Goal: Navigation & Orientation: Understand site structure

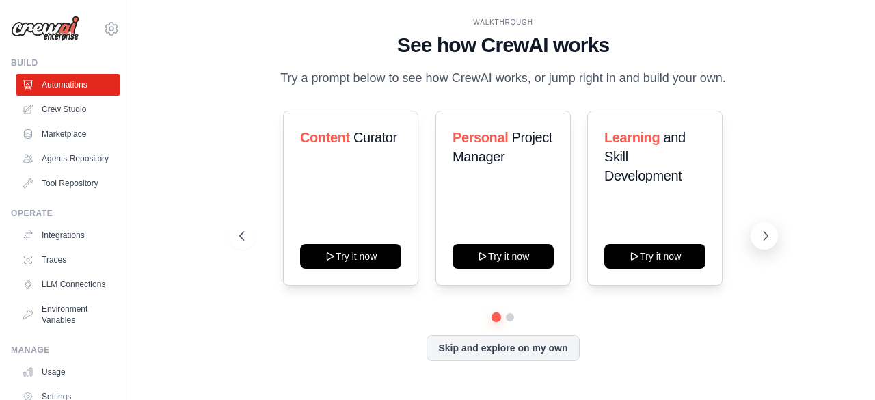
click at [763, 241] on icon at bounding box center [766, 236] width 14 height 14
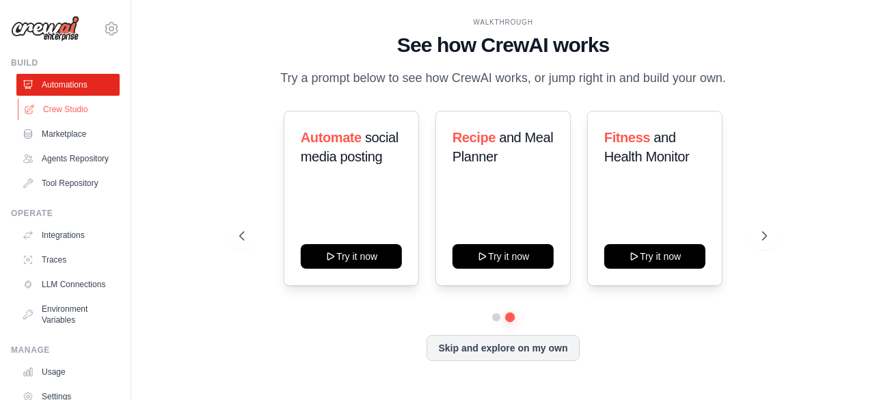
click at [60, 107] on link "Crew Studio" at bounding box center [69, 109] width 103 height 22
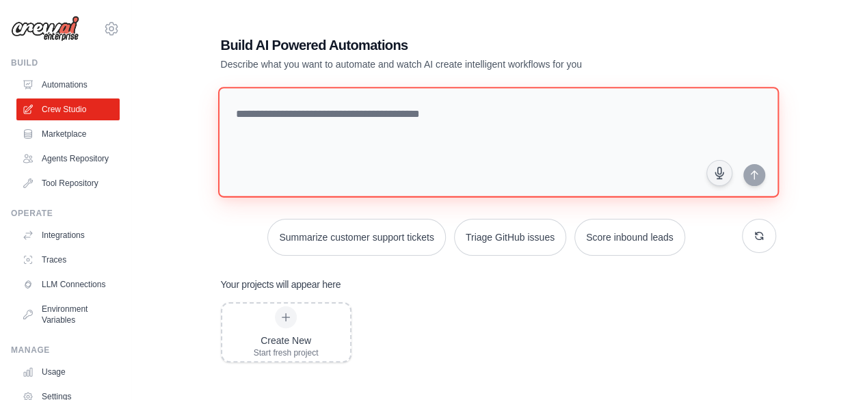
click at [291, 122] on textarea at bounding box center [497, 142] width 561 height 111
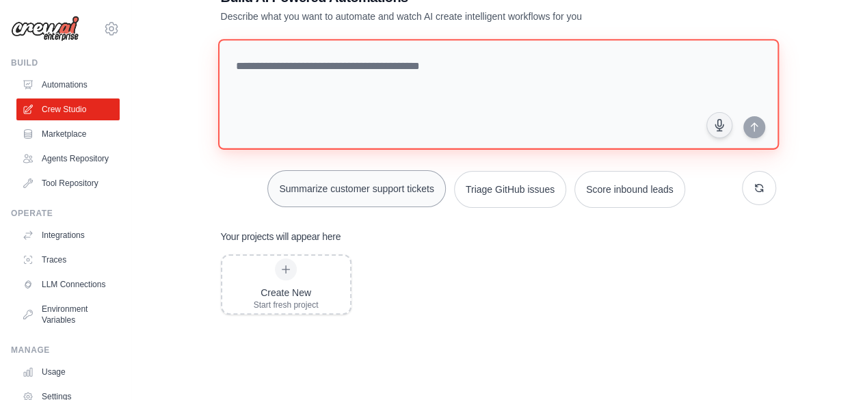
scroll to position [68, 0]
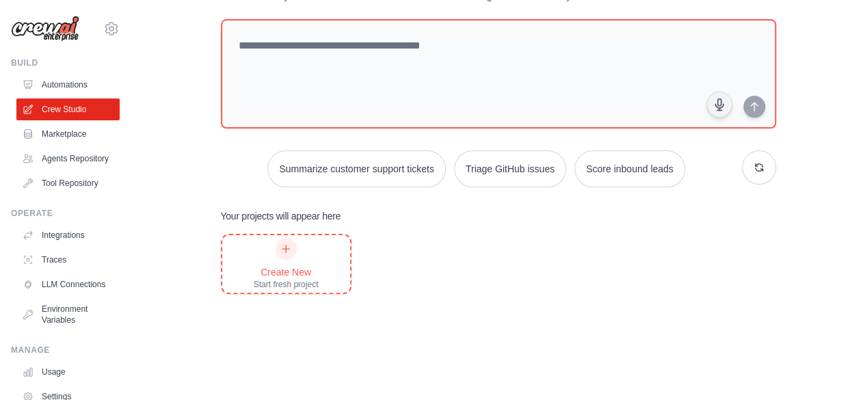
click at [304, 263] on div "Create New Start fresh project" at bounding box center [286, 264] width 65 height 52
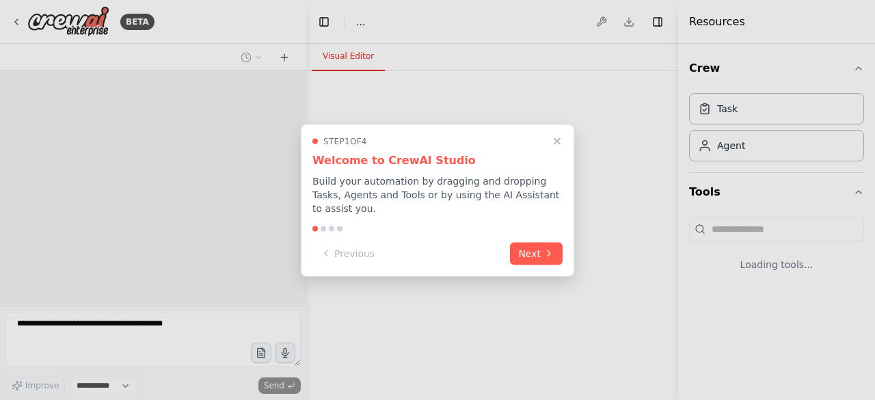
select select "****"
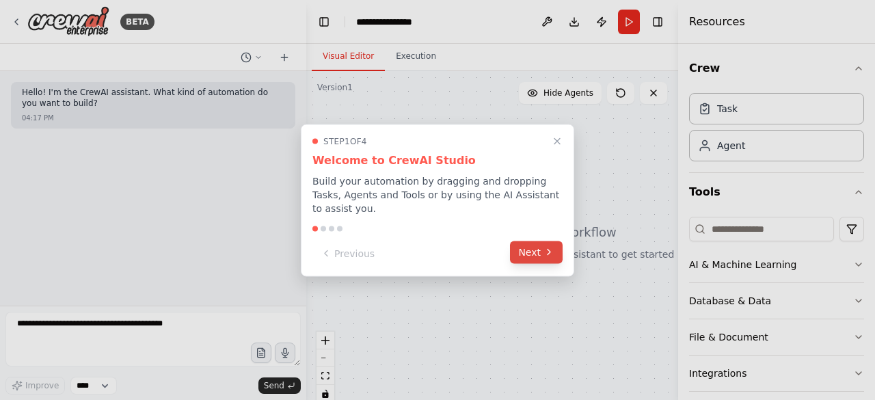
click at [534, 243] on button "Next" at bounding box center [536, 252] width 53 height 23
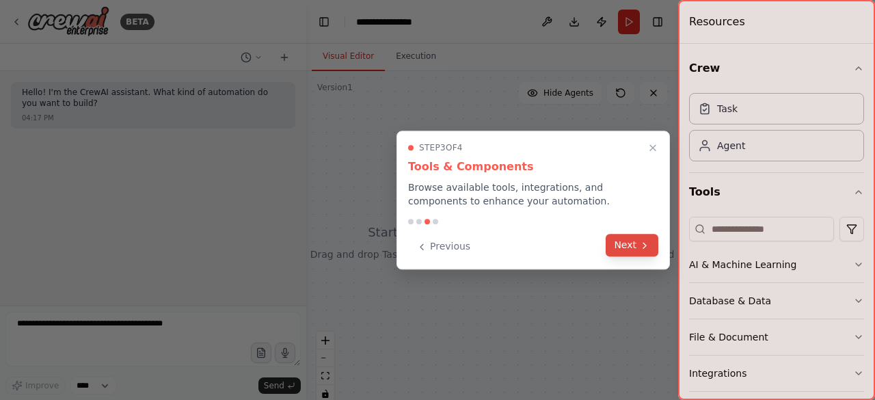
click at [643, 241] on icon at bounding box center [644, 245] width 11 height 11
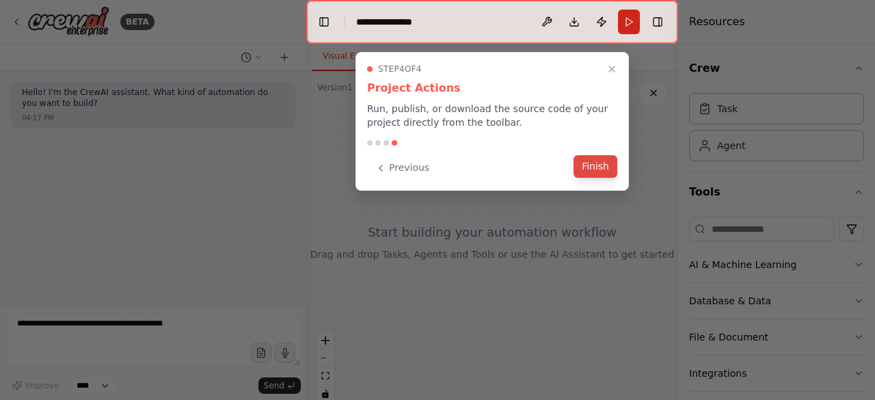
click at [609, 167] on button "Finish" at bounding box center [596, 166] width 44 height 23
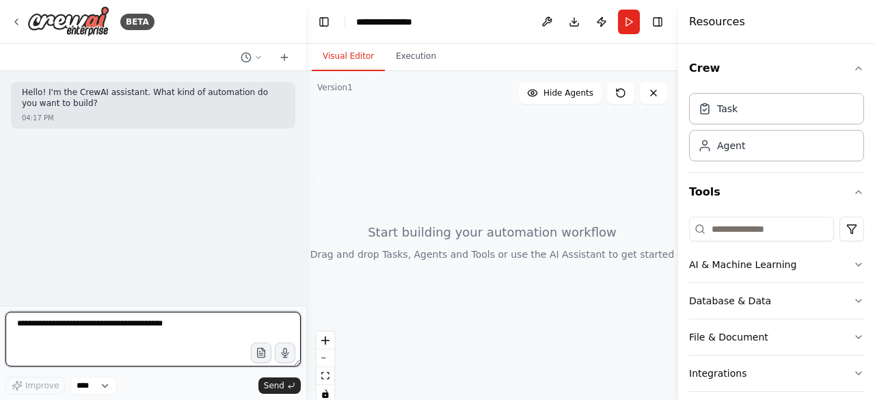
click at [122, 331] on textarea at bounding box center [152, 339] width 295 height 55
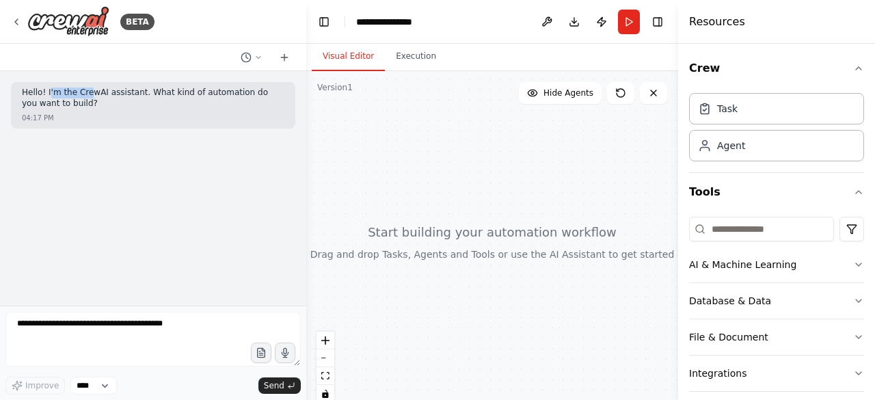
drag, startPoint x: 55, startPoint y: 90, endPoint x: 86, endPoint y: 96, distance: 31.9
click at [86, 96] on p "Hello! I'm the CrewAI assistant. What kind of automation do you want to build?" at bounding box center [153, 98] width 263 height 21
click at [546, 159] on div at bounding box center [492, 242] width 372 height 342
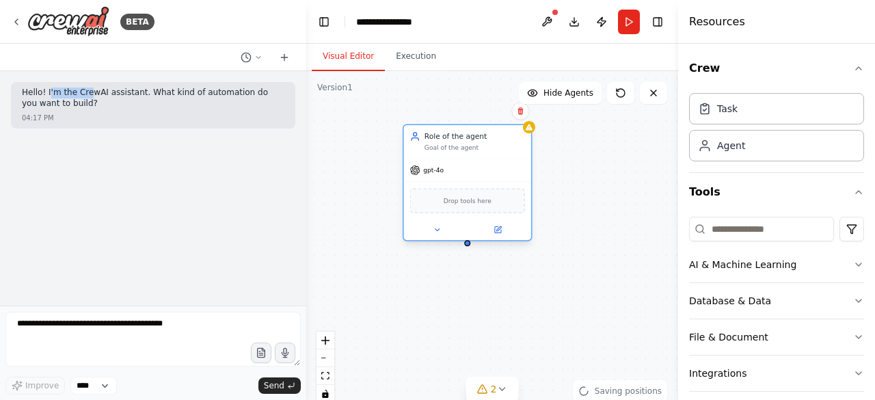
drag, startPoint x: 552, startPoint y: 210, endPoint x: 467, endPoint y: 180, distance: 90.0
click at [467, 180] on div "gpt-4o" at bounding box center [467, 170] width 127 height 23
click at [506, 307] on div "Role of the agent Goal of the agent gpt-4o Drop tools here" at bounding box center [492, 242] width 372 height 342
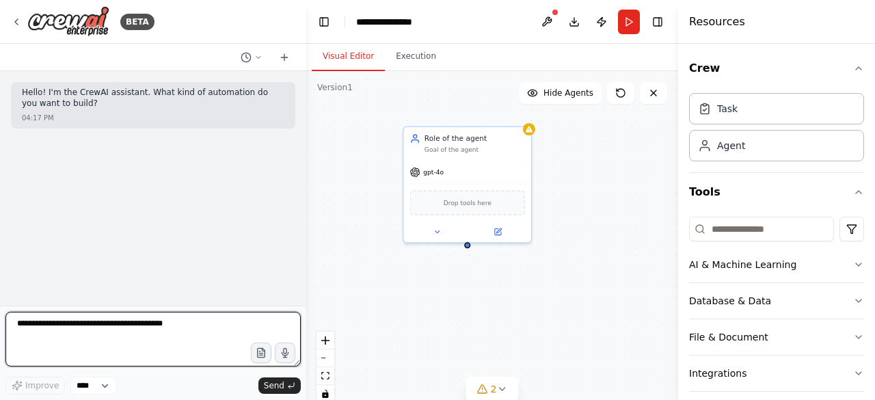
click at [137, 343] on textarea at bounding box center [152, 339] width 295 height 55
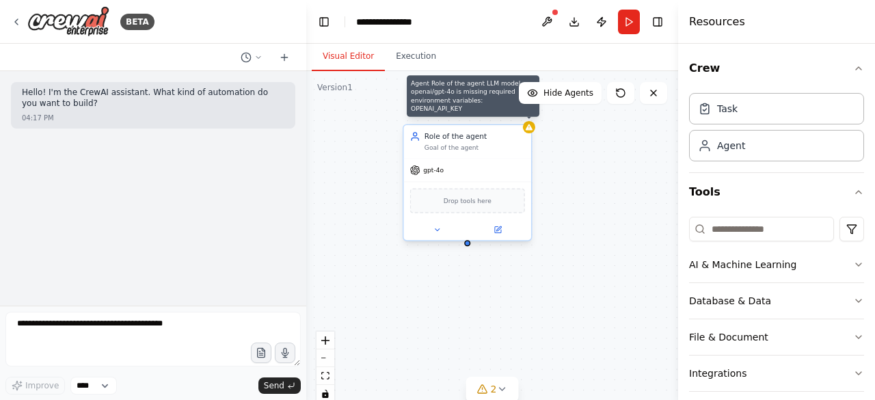
click at [532, 130] on icon at bounding box center [529, 127] width 7 height 6
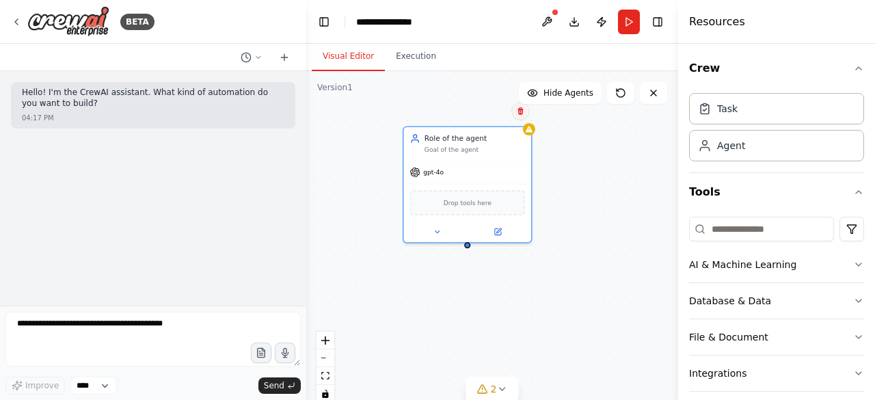
click at [522, 111] on icon at bounding box center [520, 111] width 5 height 8
click at [483, 111] on button "Confirm" at bounding box center [481, 111] width 49 height 16
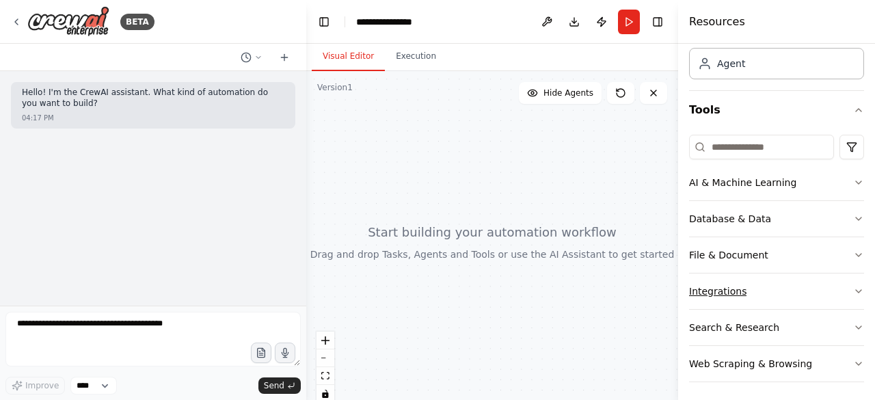
scroll to position [83, 0]
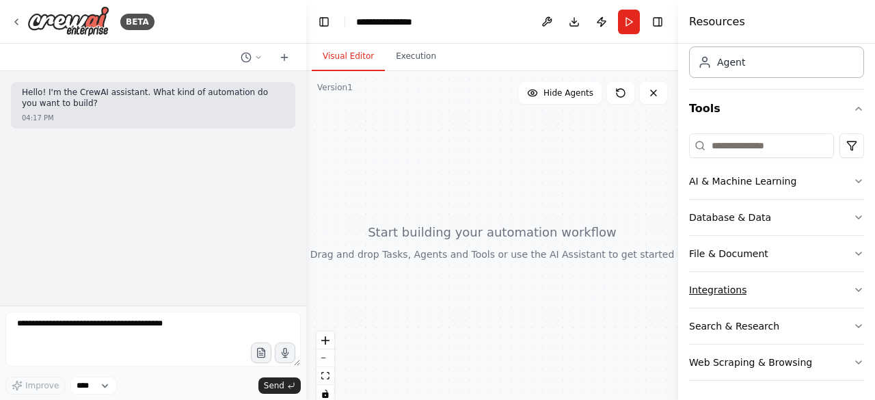
click at [825, 286] on button "Integrations" at bounding box center [776, 290] width 175 height 36
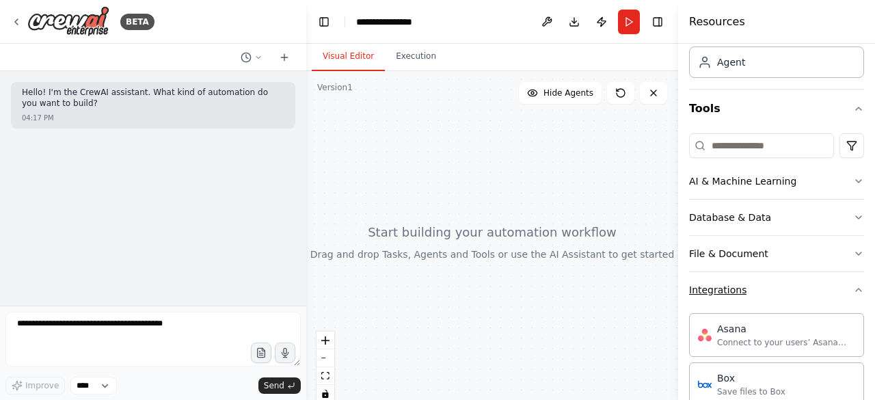
click at [825, 286] on button "Integrations" at bounding box center [776, 290] width 175 height 36
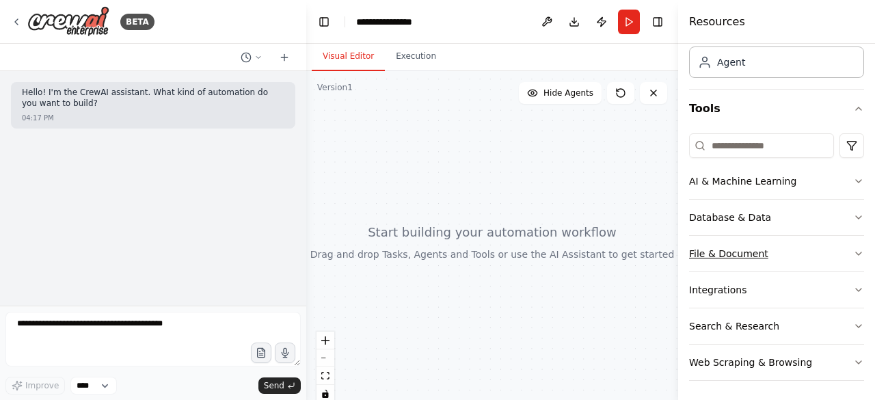
click at [853, 255] on icon "button" at bounding box center [858, 253] width 11 height 11
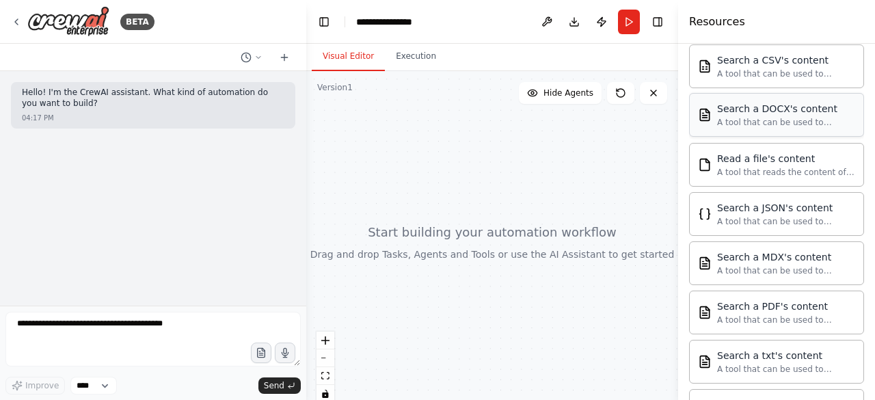
scroll to position [152, 0]
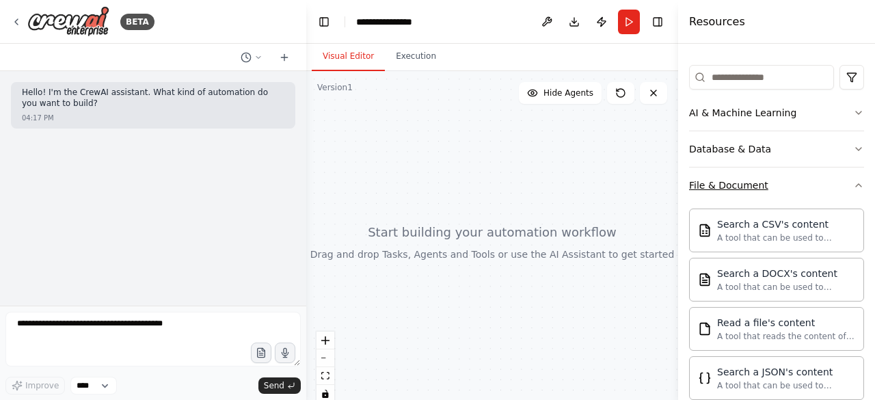
click at [836, 194] on button "File & Document" at bounding box center [776, 186] width 175 height 36
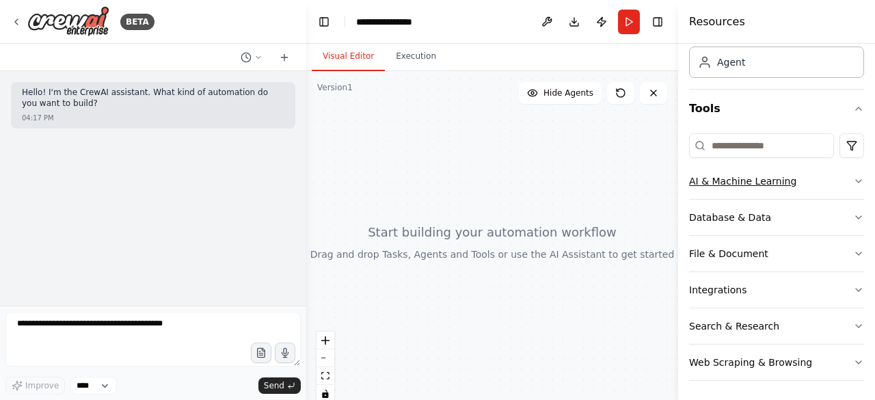
click at [856, 180] on icon "button" at bounding box center [858, 181] width 5 height 3
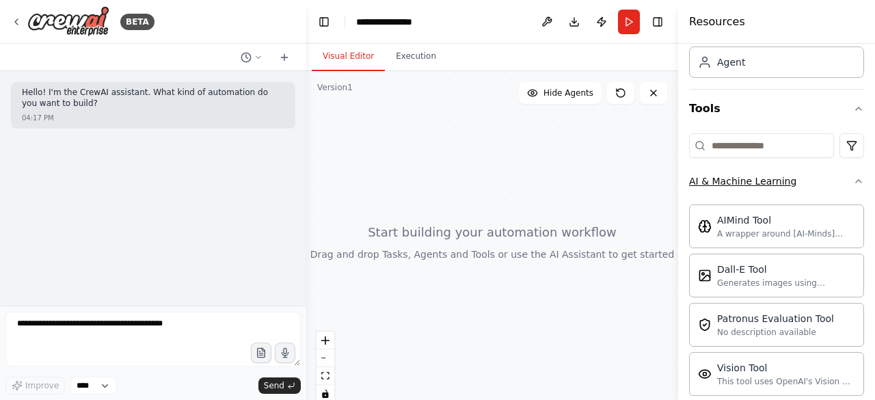
click at [853, 178] on icon "button" at bounding box center [858, 181] width 11 height 11
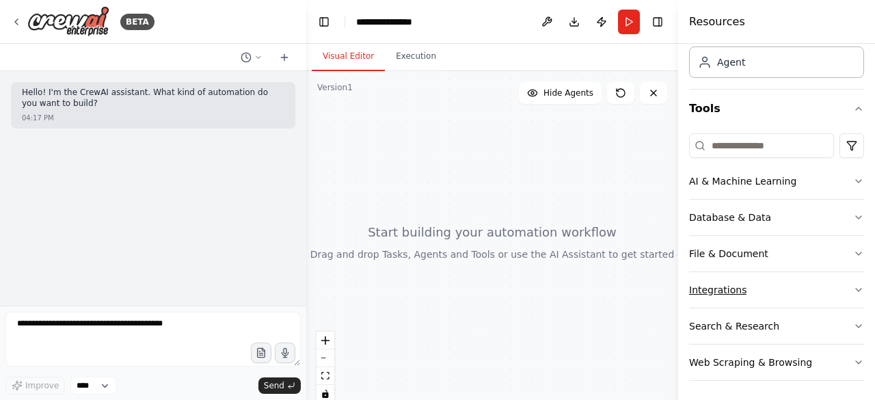
click at [824, 284] on button "Integrations" at bounding box center [776, 290] width 175 height 36
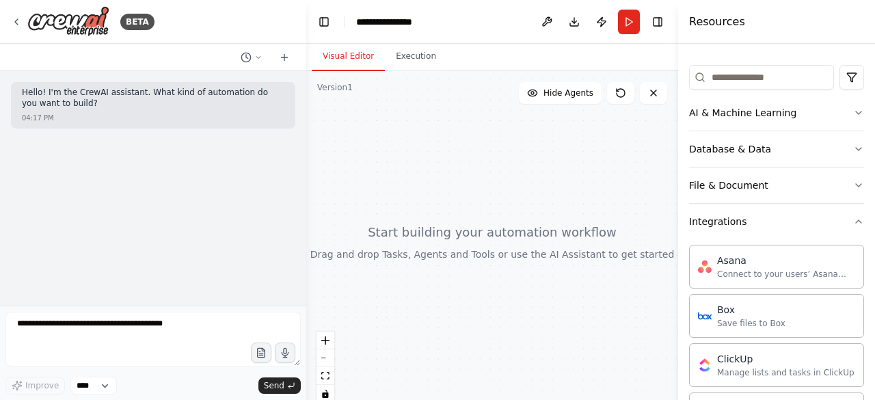
scroll to position [0, 0]
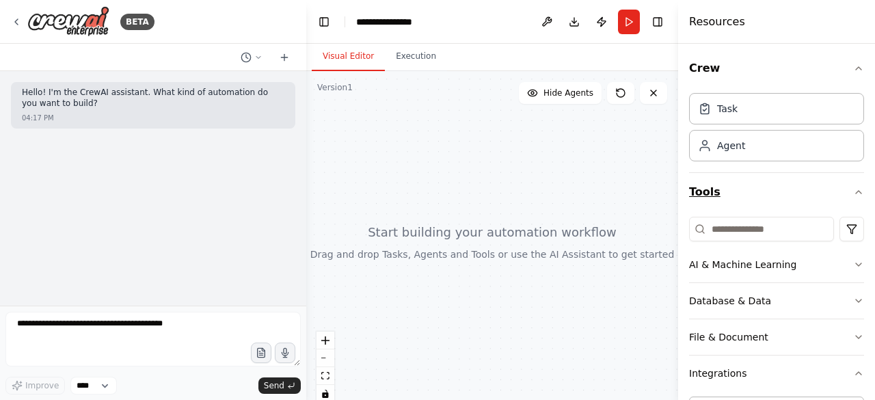
click at [853, 194] on icon "button" at bounding box center [858, 192] width 11 height 11
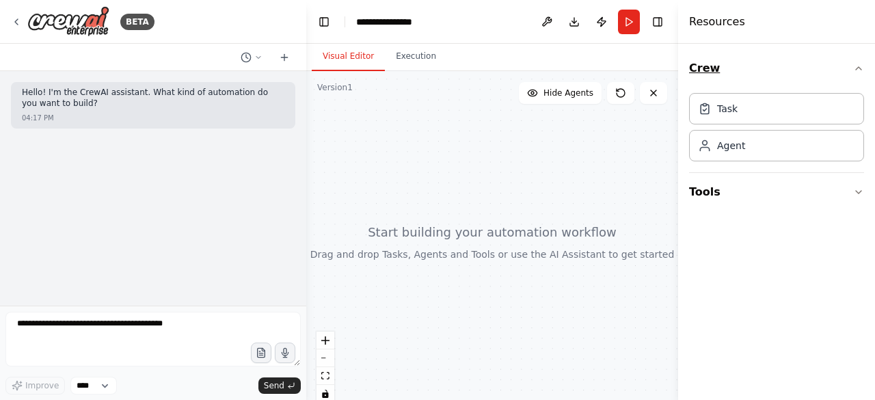
click at [855, 66] on icon "button" at bounding box center [858, 68] width 11 height 11
click at [16, 20] on icon at bounding box center [16, 21] width 11 height 11
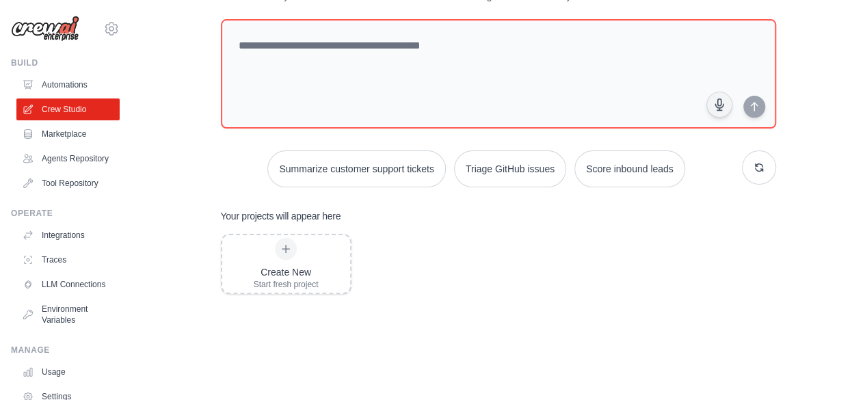
click at [492, 249] on div "Create New Start fresh project" at bounding box center [498, 343] width 555 height 219
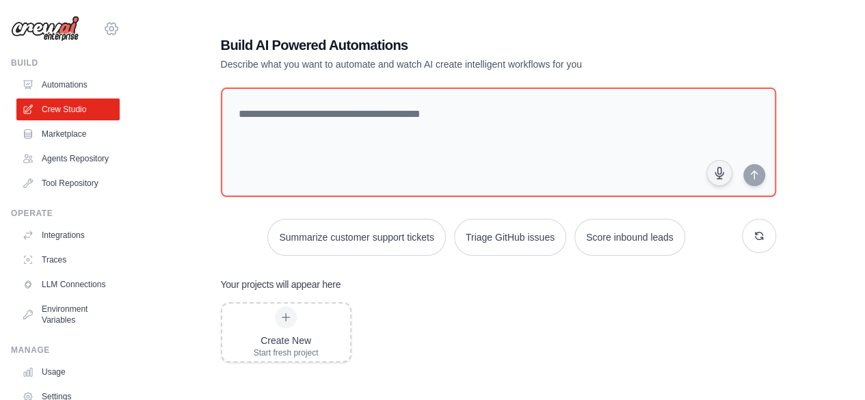
click at [103, 26] on icon at bounding box center [111, 29] width 16 height 16
click at [133, 140] on div "Build AI Powered Automations Describe what you want to automate and watch AI cr…" at bounding box center [498, 278] width 734 height 529
click at [62, 129] on link "Marketplace" at bounding box center [69, 134] width 103 height 22
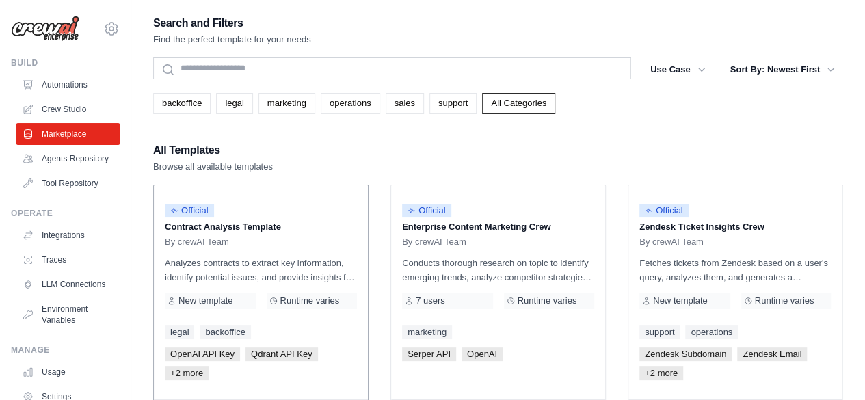
scroll to position [68, 0]
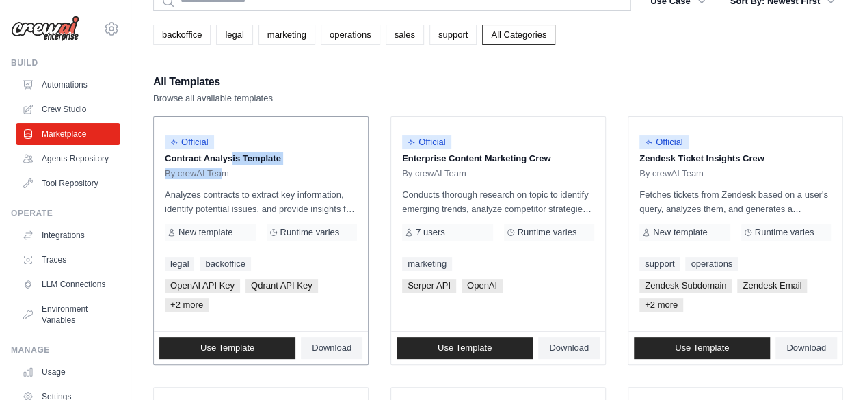
drag, startPoint x: 189, startPoint y: 162, endPoint x: 251, endPoint y: 170, distance: 62.8
click at [230, 168] on div "Official Contract Analysis Template By crewAI Team" at bounding box center [261, 153] width 192 height 51
click at [256, 200] on p "Analyzes contracts to extract key information, identify potential issues, and p…" at bounding box center [261, 201] width 192 height 29
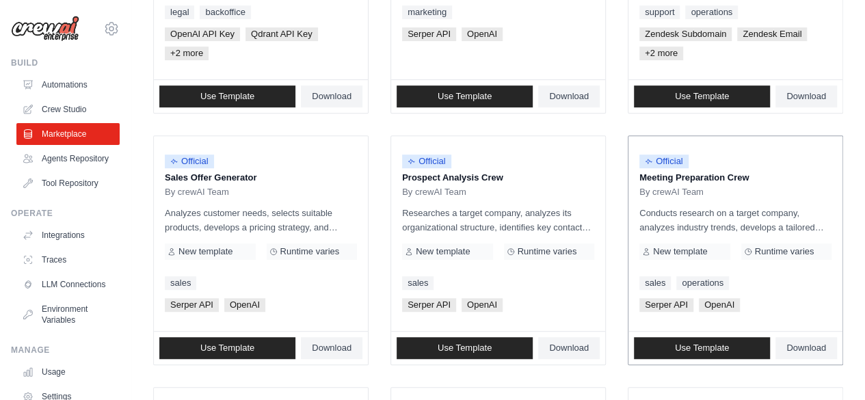
scroll to position [342, 0]
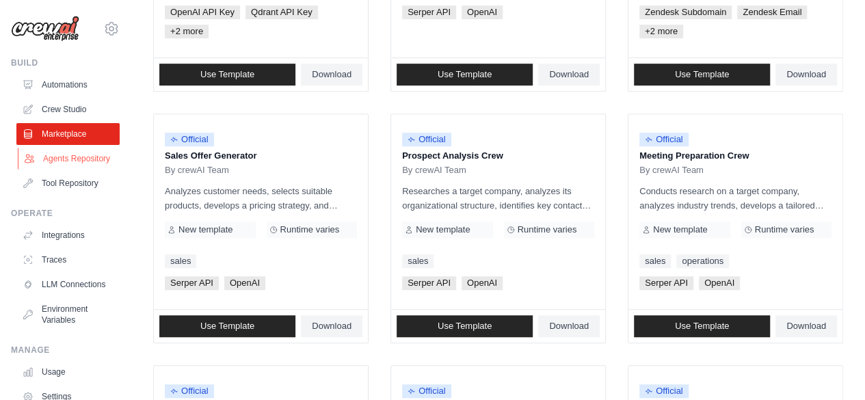
click at [67, 164] on link "Agents Repository" at bounding box center [69, 159] width 103 height 22
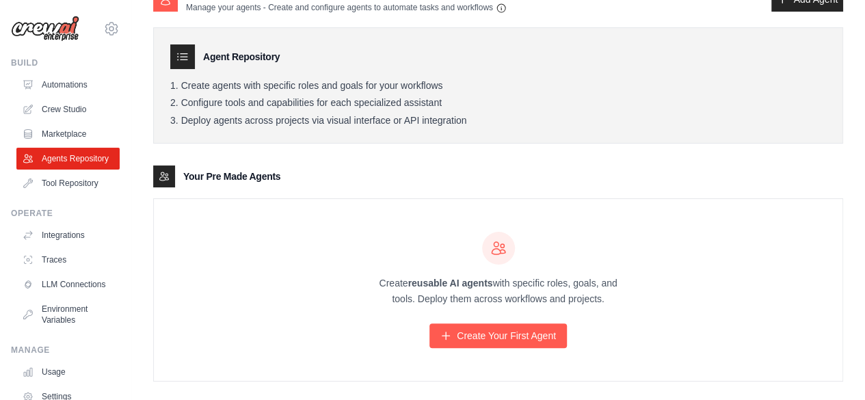
scroll to position [44, 0]
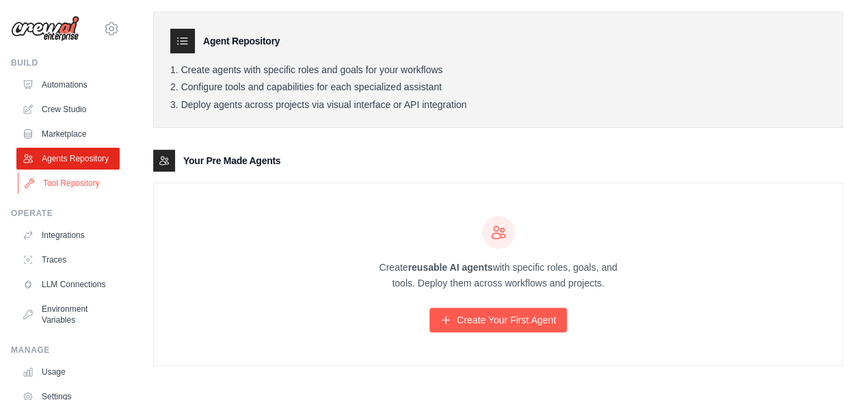
click at [62, 189] on link "Tool Repository" at bounding box center [69, 183] width 103 height 22
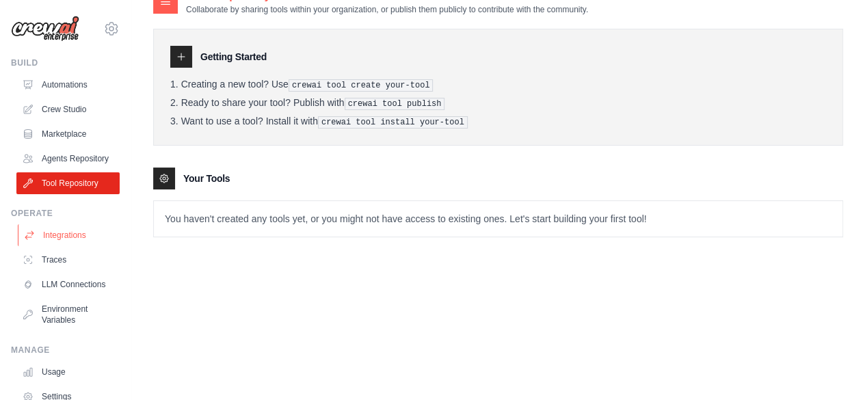
scroll to position [27, 0]
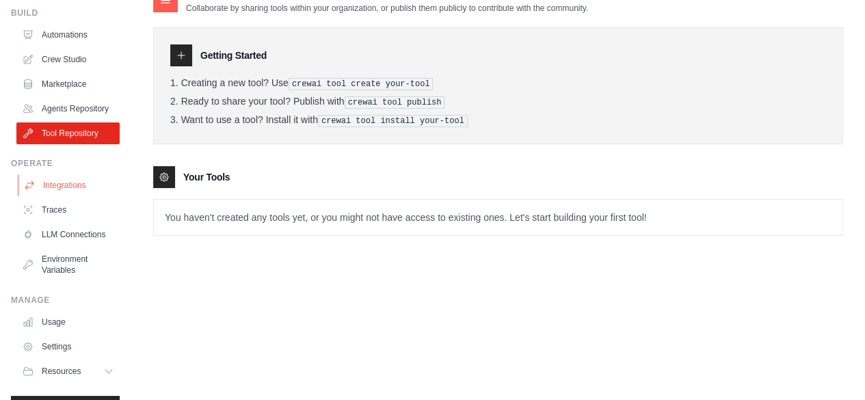
click at [62, 246] on ul "Integrations Traces LLM Connections Environment Variables" at bounding box center [67, 227] width 103 height 107
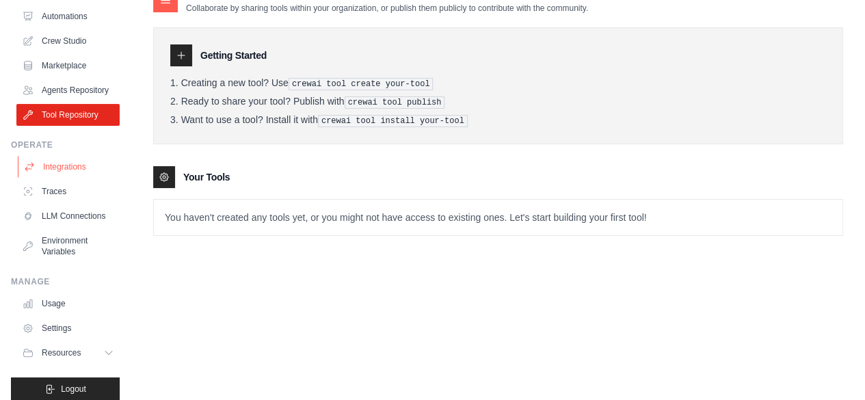
click at [75, 178] on link "Integrations" at bounding box center [69, 167] width 103 height 22
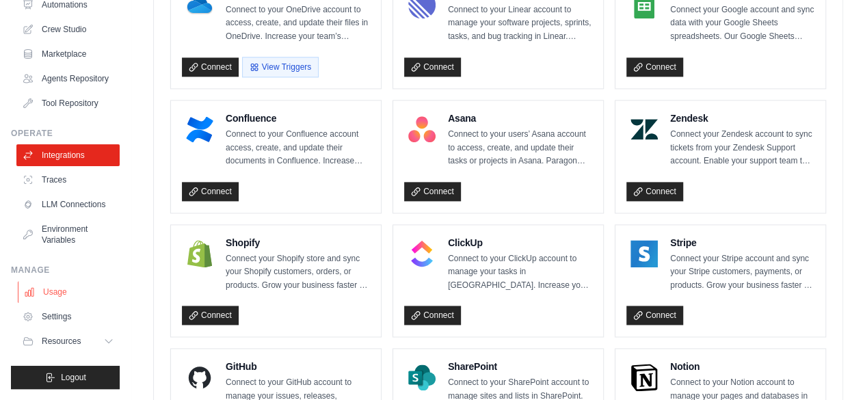
scroll to position [101, 0]
click at [68, 344] on span "Resources" at bounding box center [62, 341] width 39 height 11
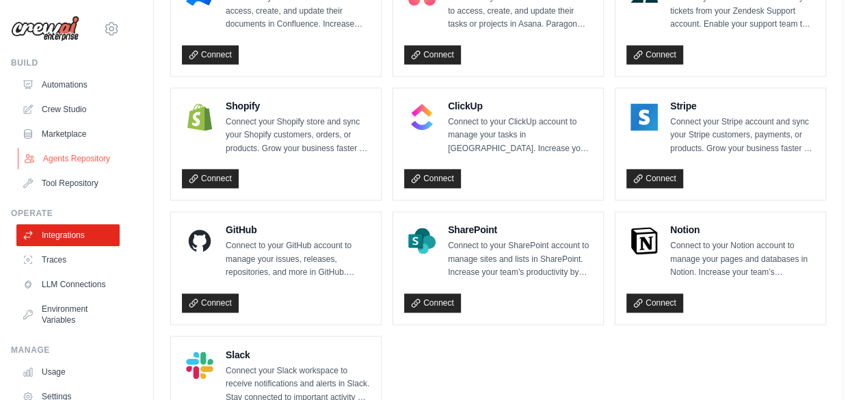
scroll to position [0, 0]
click at [73, 76] on link "Automations" at bounding box center [69, 85] width 103 height 22
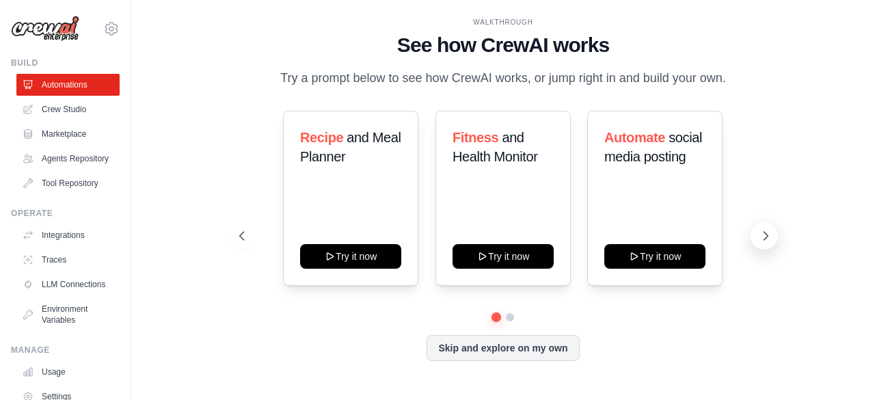
click at [767, 235] on icon at bounding box center [766, 236] width 4 height 8
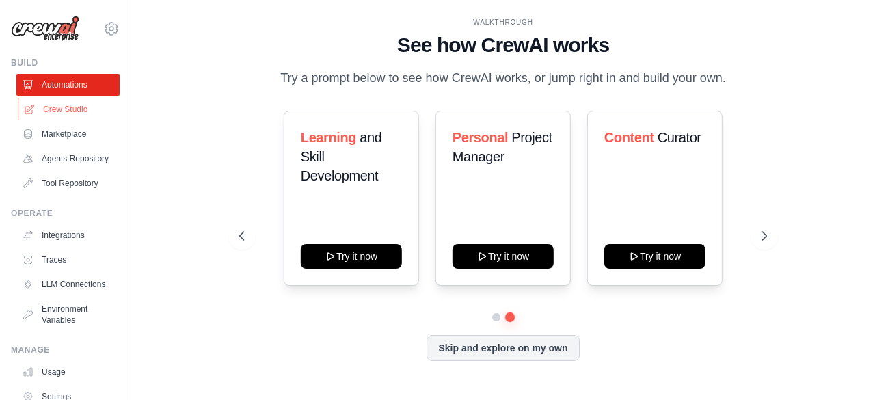
click at [78, 111] on link "Crew Studio" at bounding box center [69, 109] width 103 height 22
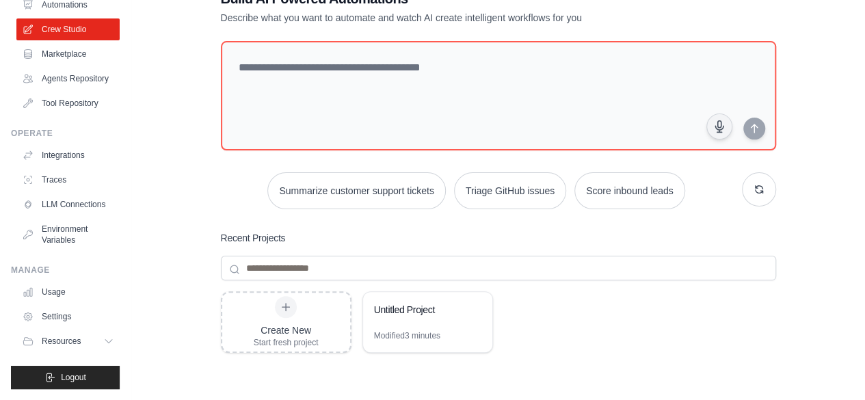
scroll to position [68, 0]
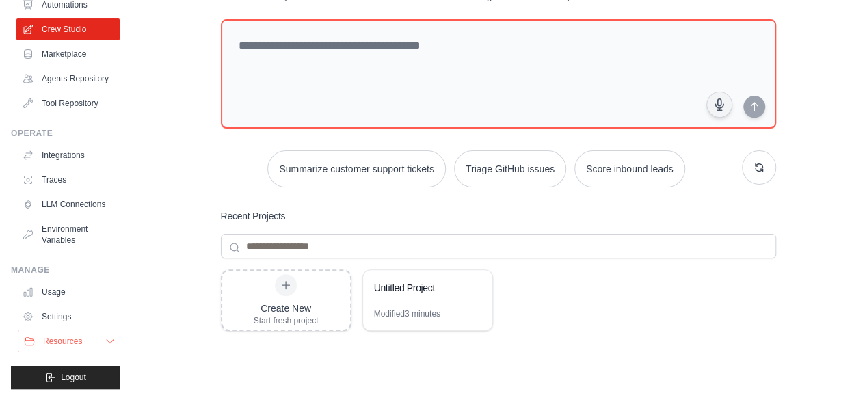
click at [79, 349] on button "Resources" at bounding box center [69, 341] width 103 height 22
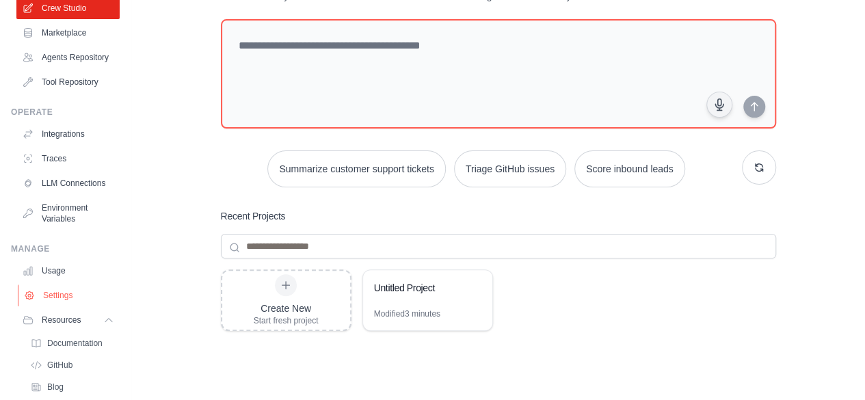
click at [79, 306] on link "Settings" at bounding box center [69, 295] width 103 height 22
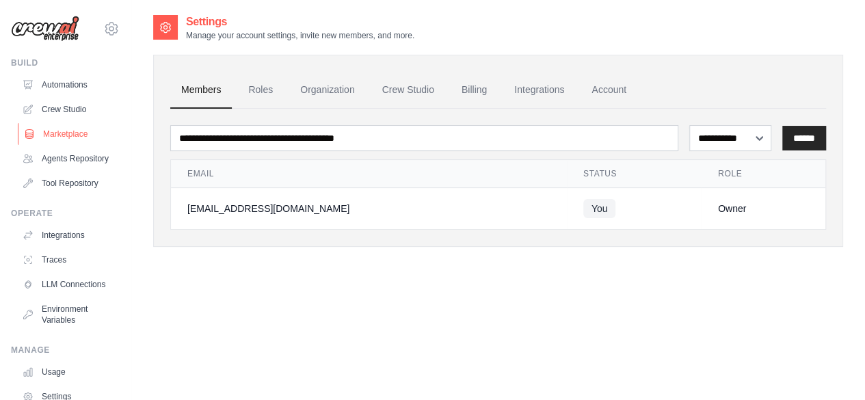
click at [70, 135] on link "Marketplace" at bounding box center [69, 134] width 103 height 22
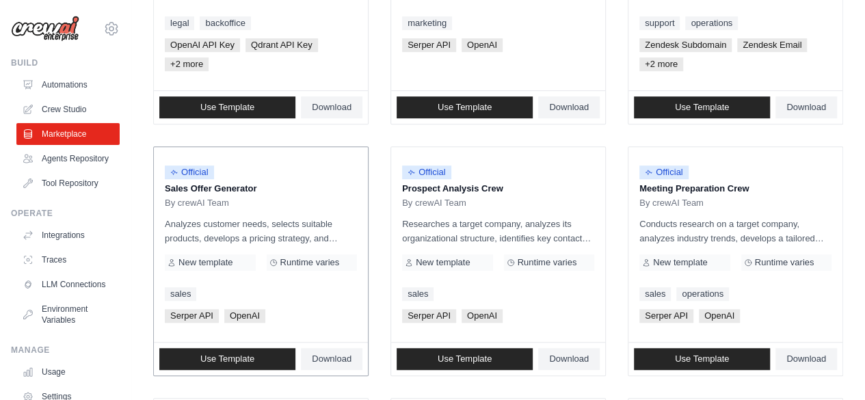
scroll to position [342, 0]
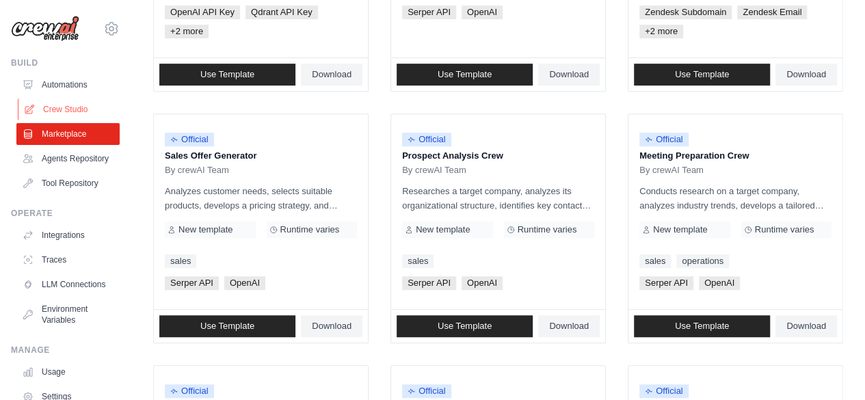
click at [68, 108] on link "Crew Studio" at bounding box center [69, 109] width 103 height 22
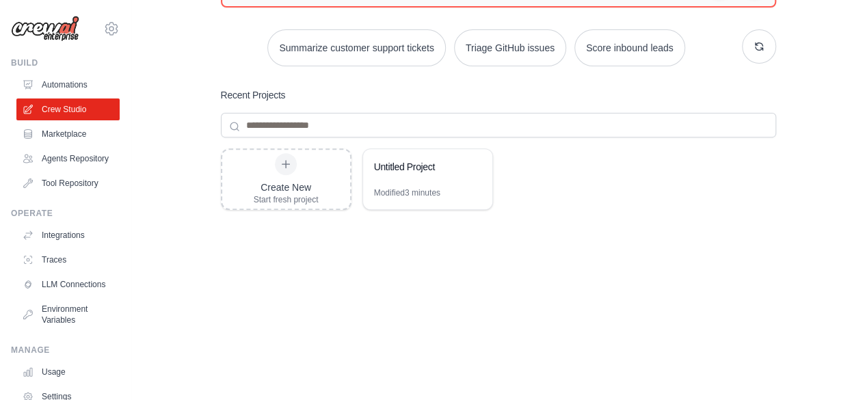
scroll to position [191, 0]
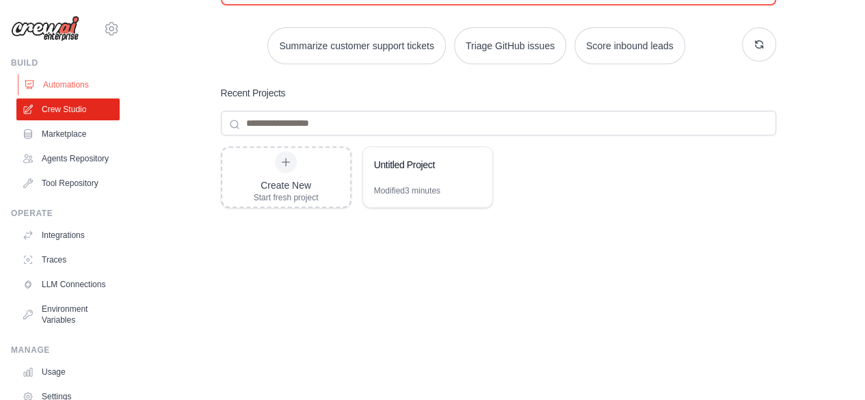
click at [62, 79] on link "Automations" at bounding box center [69, 85] width 103 height 22
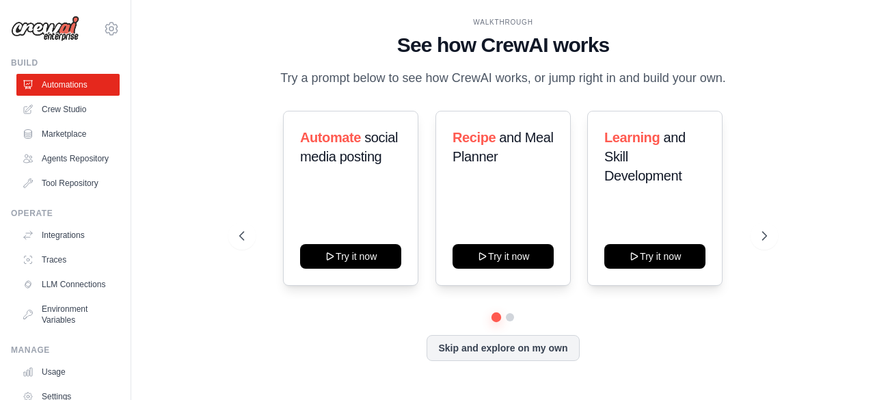
click at [53, 28] on img at bounding box center [45, 29] width 68 height 26
click at [103, 25] on icon at bounding box center [111, 29] width 16 height 16
click at [233, 260] on div "WALKTHROUGH See how [PERSON_NAME] works Try a prompt below to see how [PERSON_N…" at bounding box center [503, 199] width 560 height 365
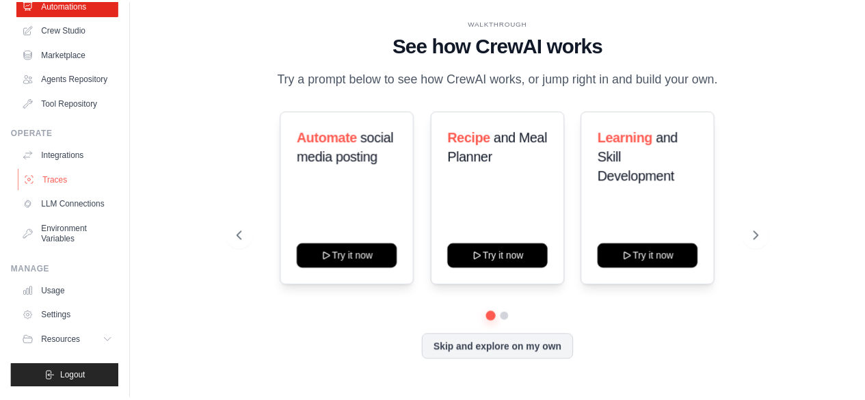
scroll to position [101, 0]
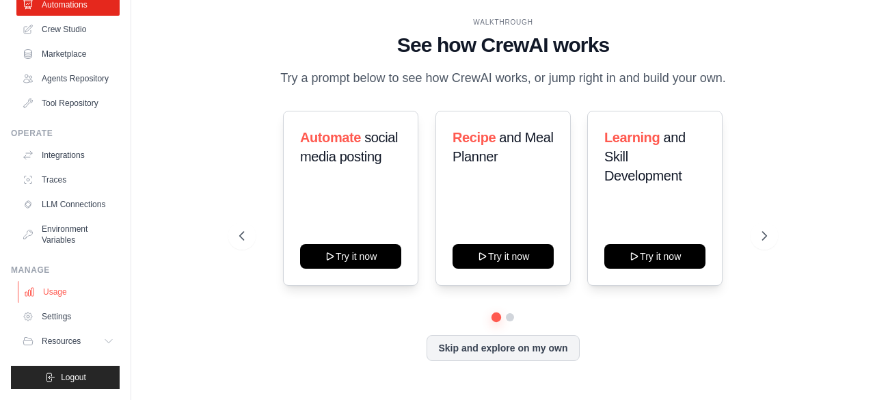
click at [68, 295] on link "Usage" at bounding box center [69, 292] width 103 height 22
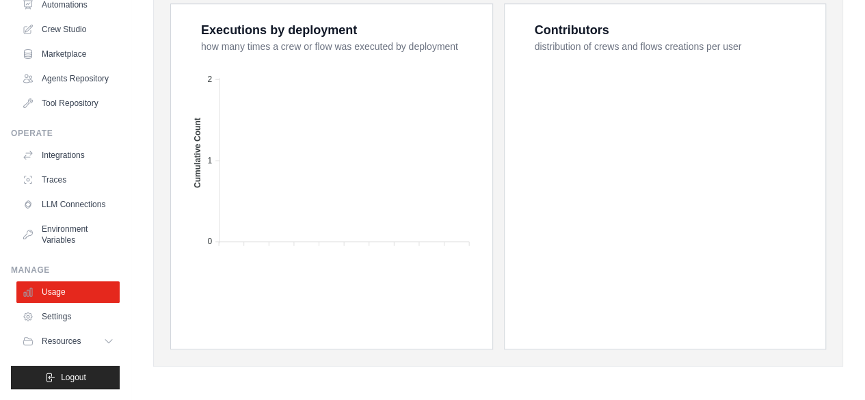
scroll to position [101, 0]
click at [46, 340] on span "Resources" at bounding box center [62, 341] width 39 height 11
click at [73, 318] on link "Settings" at bounding box center [69, 317] width 103 height 22
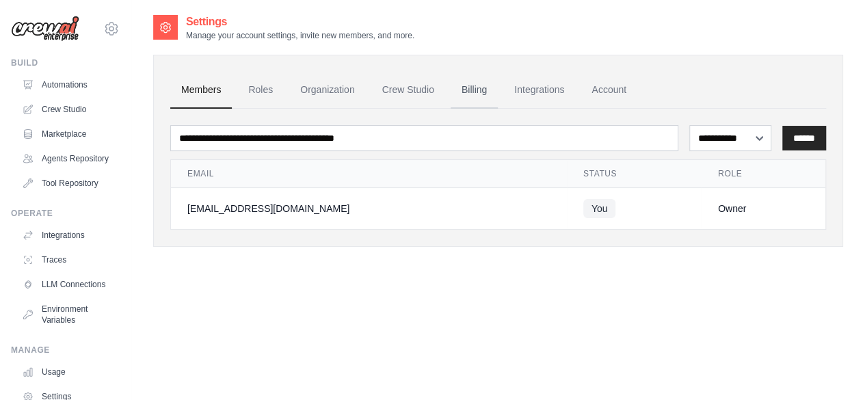
click at [476, 83] on link "Billing" at bounding box center [474, 90] width 47 height 37
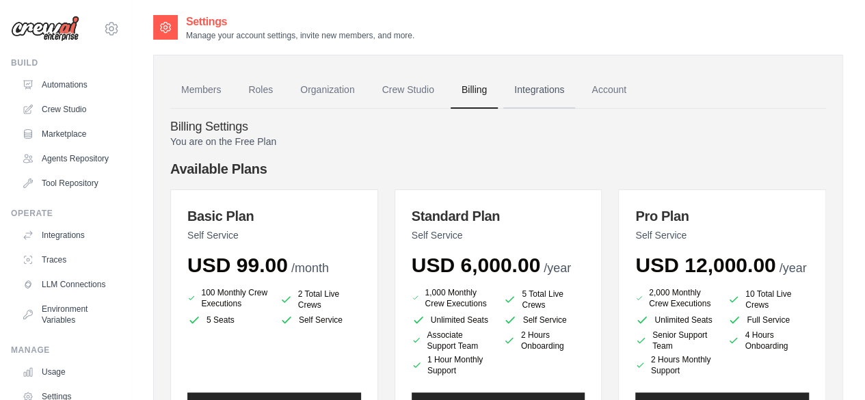
click at [549, 91] on link "Integrations" at bounding box center [539, 90] width 72 height 37
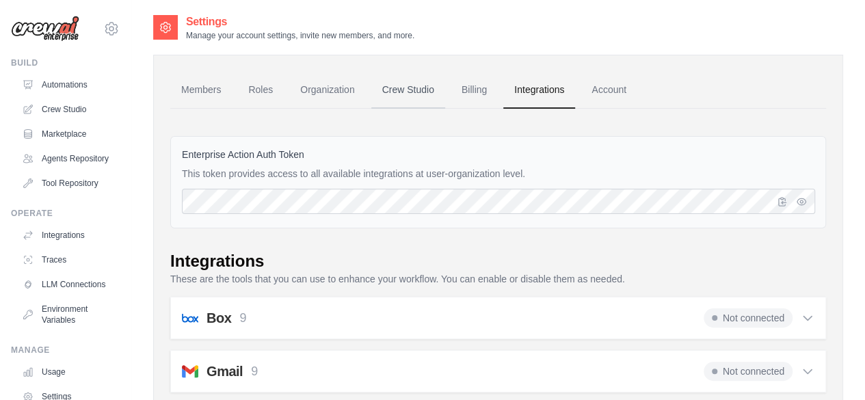
click at [407, 85] on link "Crew Studio" at bounding box center [408, 90] width 74 height 37
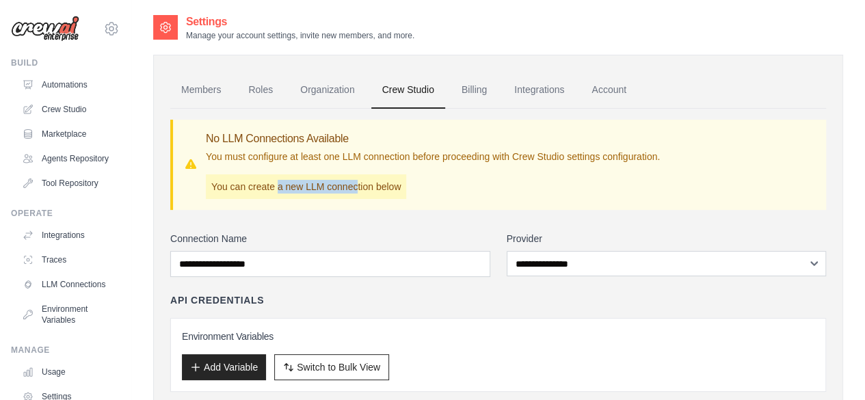
drag, startPoint x: 278, startPoint y: 186, endPoint x: 360, endPoint y: 187, distance: 82.1
click at [360, 187] on p "You can create a new LLM connection below" at bounding box center [306, 186] width 200 height 25
click at [458, 172] on div "No LLM Connections Available You must configure at least one LLM connection bef…" at bounding box center [433, 165] width 454 height 68
click at [557, 94] on link "Integrations" at bounding box center [539, 90] width 72 height 37
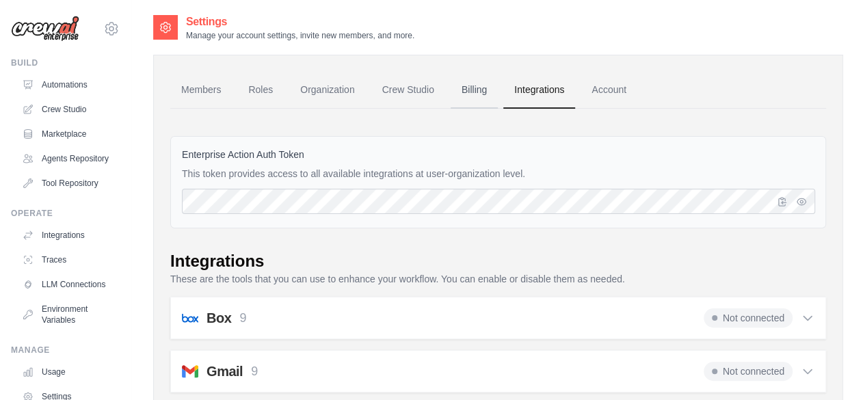
click at [473, 94] on link "Billing" at bounding box center [474, 90] width 47 height 37
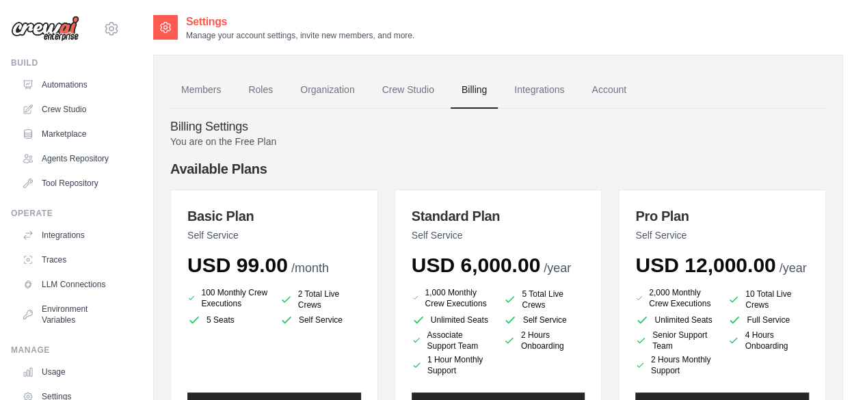
click at [412, 91] on link "Crew Studio" at bounding box center [408, 90] width 74 height 37
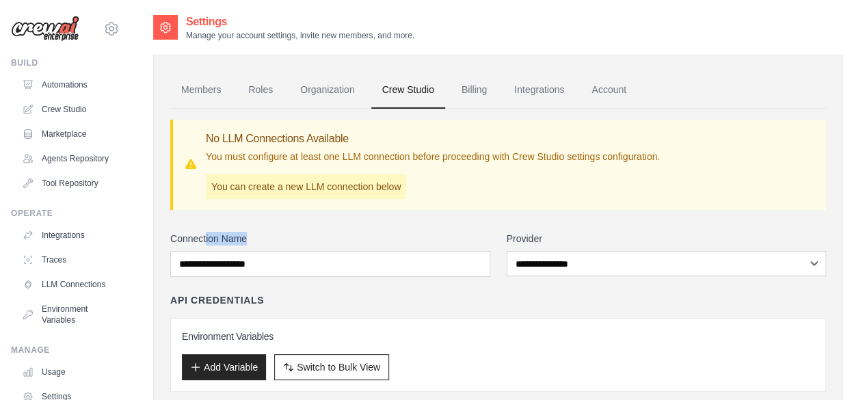
drag, startPoint x: 205, startPoint y: 239, endPoint x: 295, endPoint y: 249, distance: 90.2
click at [272, 239] on label "Connection Name" at bounding box center [330, 239] width 320 height 14
click at [293, 278] on div "**********" at bounding box center [498, 339] width 656 height 215
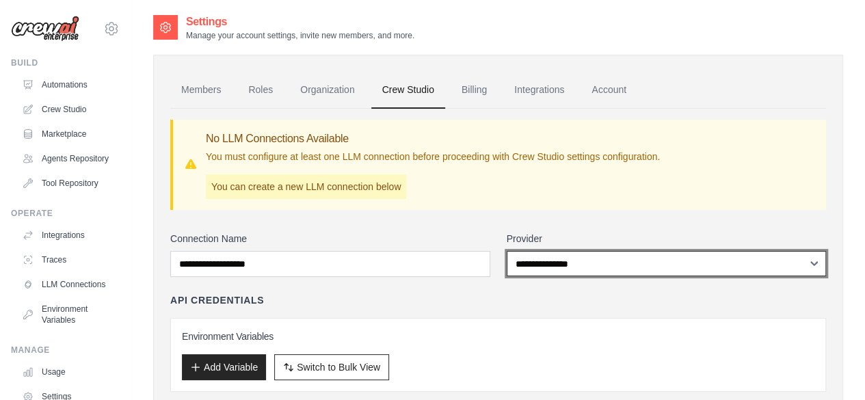
click at [562, 267] on select "**********" at bounding box center [667, 263] width 320 height 25
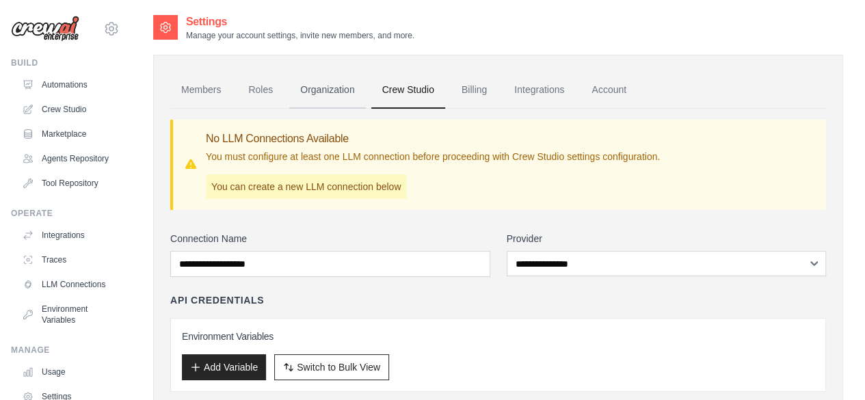
click at [324, 88] on link "Organization" at bounding box center [327, 90] width 76 height 37
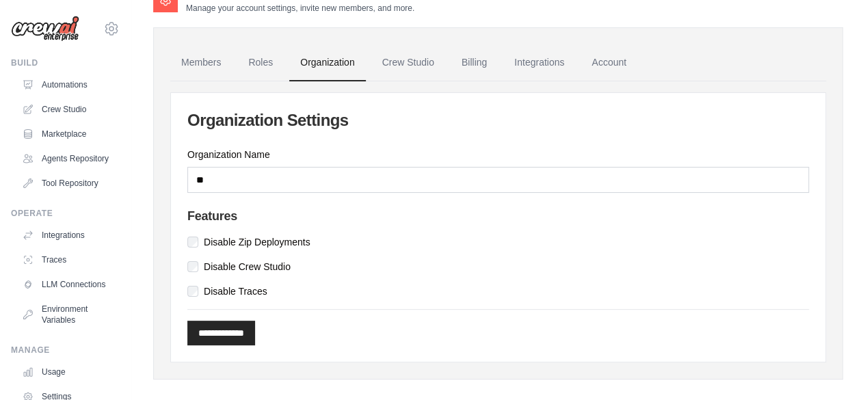
scroll to position [40, 0]
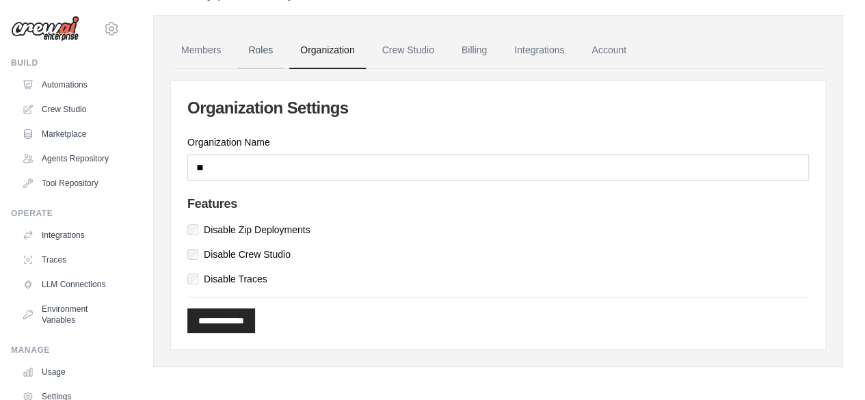
click at [257, 51] on link "Roles" at bounding box center [260, 50] width 46 height 37
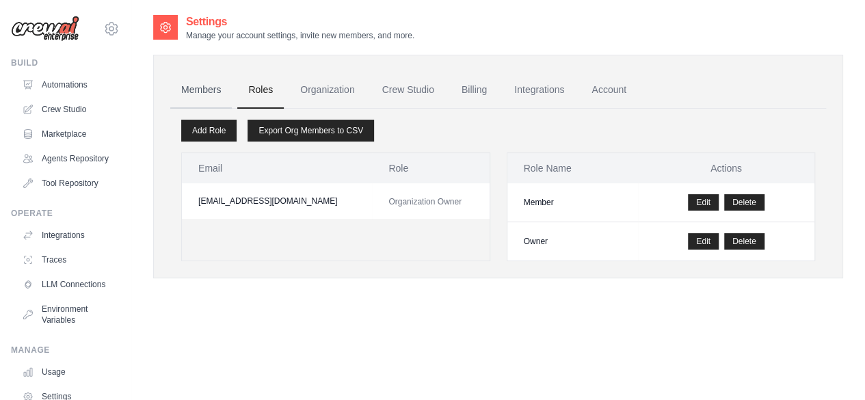
click at [201, 90] on link "Members" at bounding box center [201, 90] width 62 height 37
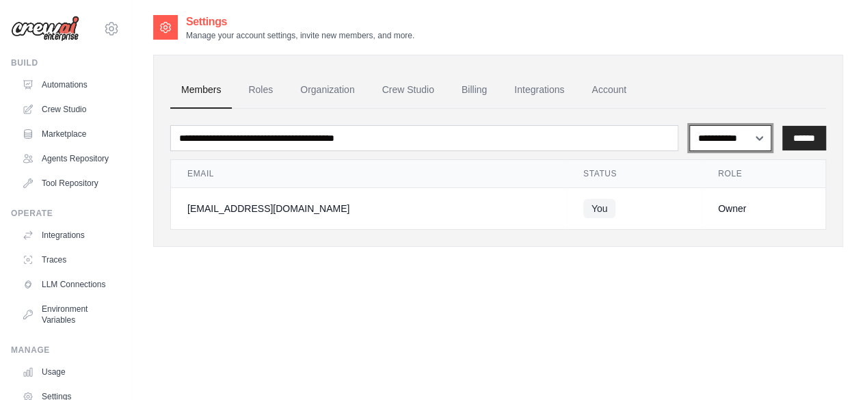
click at [764, 132] on select "**********" at bounding box center [730, 137] width 82 height 25
click at [476, 367] on div "**********" at bounding box center [498, 214] width 690 height 400
click at [254, 91] on link "Roles" at bounding box center [260, 90] width 46 height 37
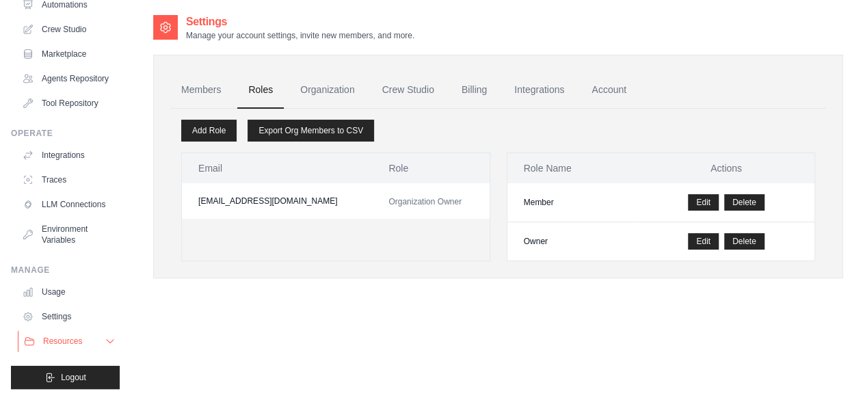
scroll to position [101, 0]
click at [105, 345] on button "Resources" at bounding box center [69, 341] width 103 height 22
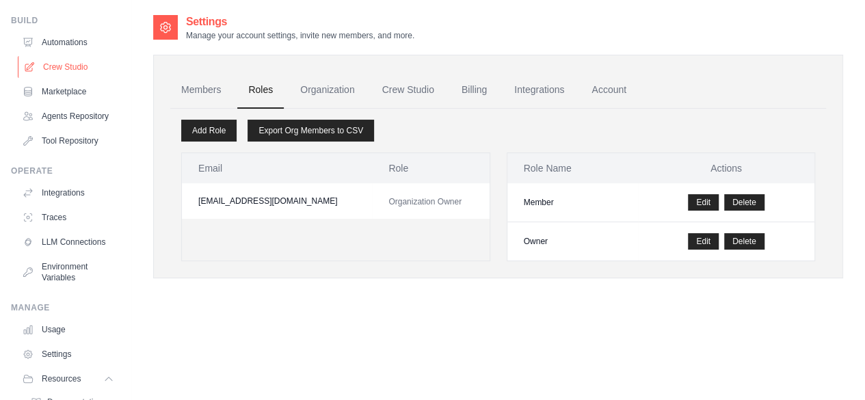
scroll to position [0, 0]
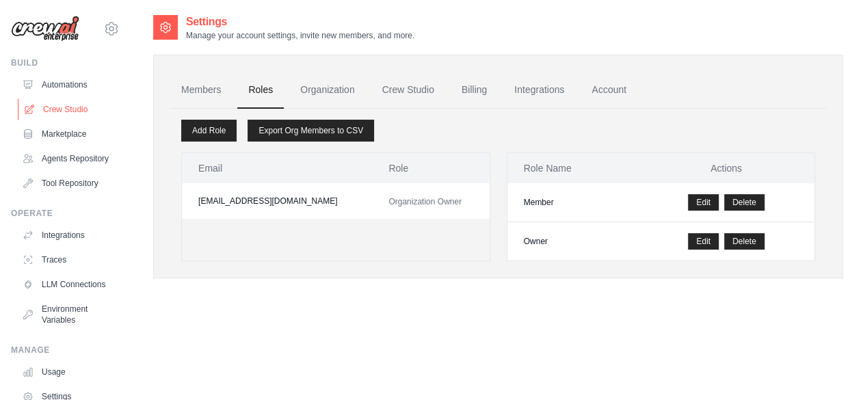
click at [62, 106] on link "Crew Studio" at bounding box center [69, 109] width 103 height 22
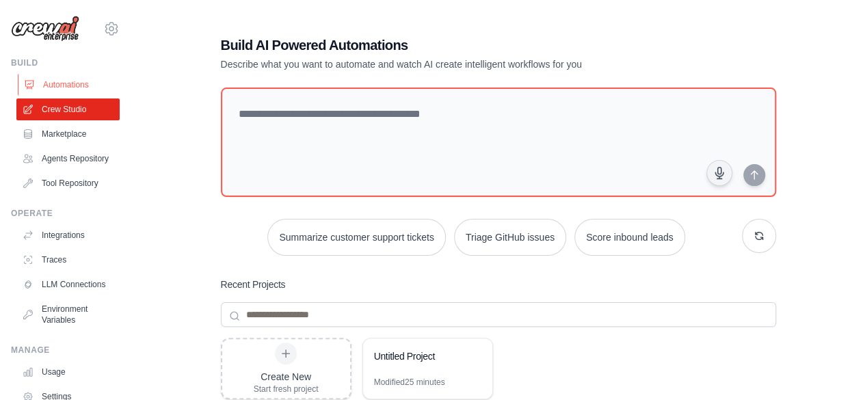
click at [40, 85] on link "Automations" at bounding box center [69, 85] width 103 height 22
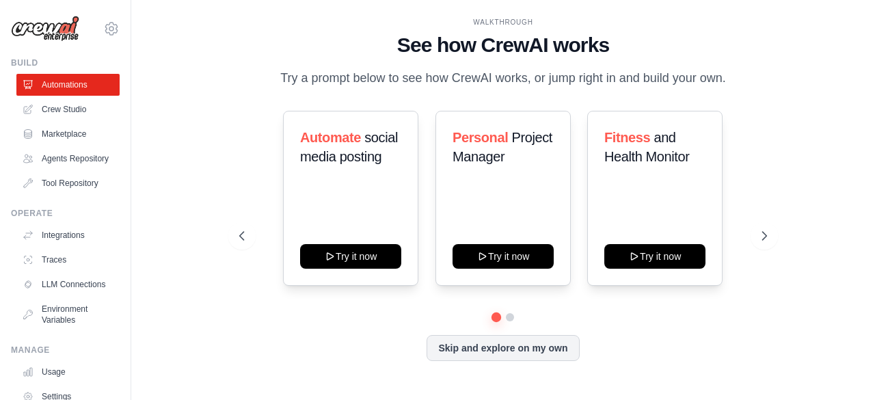
click at [179, 251] on div "WALKTHROUGH See how [PERSON_NAME] works Try a prompt below to see how [PERSON_N…" at bounding box center [503, 200] width 700 height 373
